Goal: Navigation & Orientation: Find specific page/section

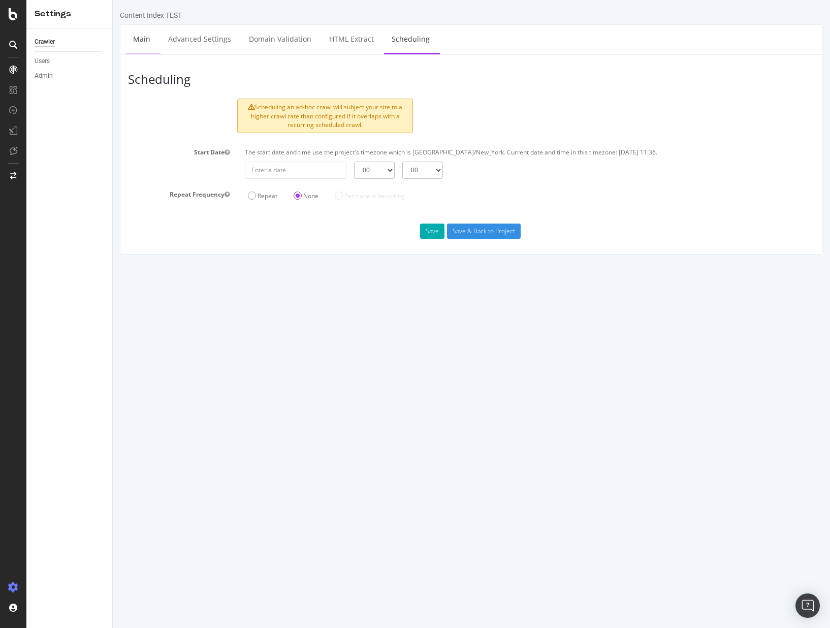
click at [150, 41] on link "Main" at bounding box center [141, 39] width 33 height 28
